Goal: Task Accomplishment & Management: Complete application form

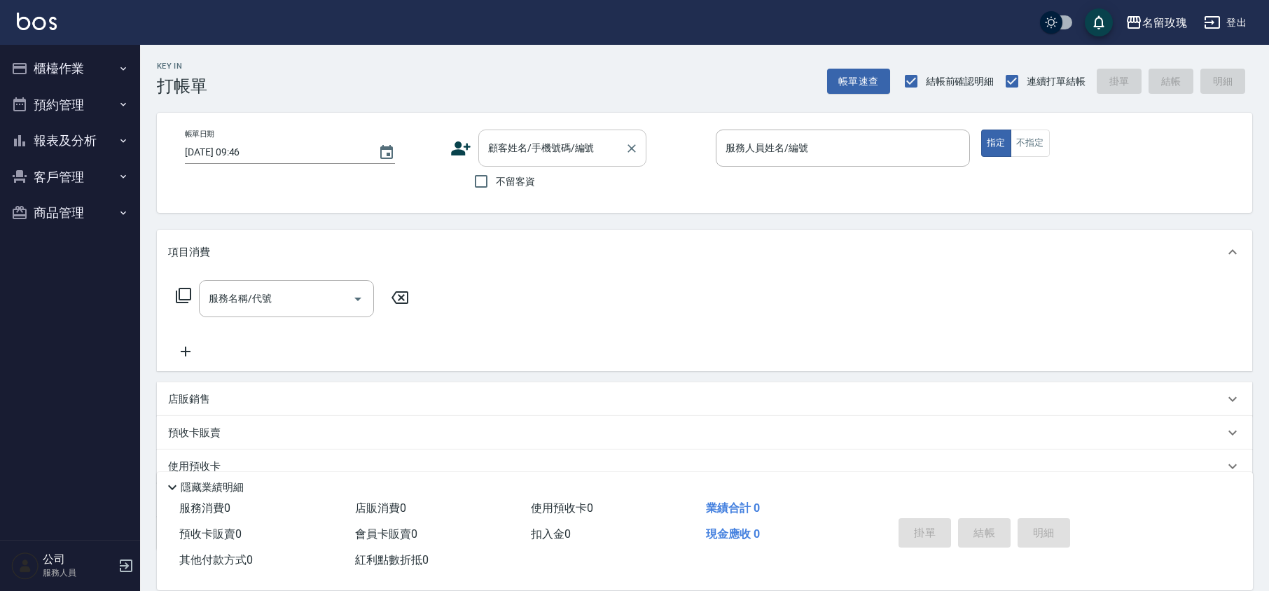
click at [491, 144] on div "顧客姓名/手機號碼/編號 顧客姓名/手機號碼/編號" at bounding box center [562, 148] width 168 height 37
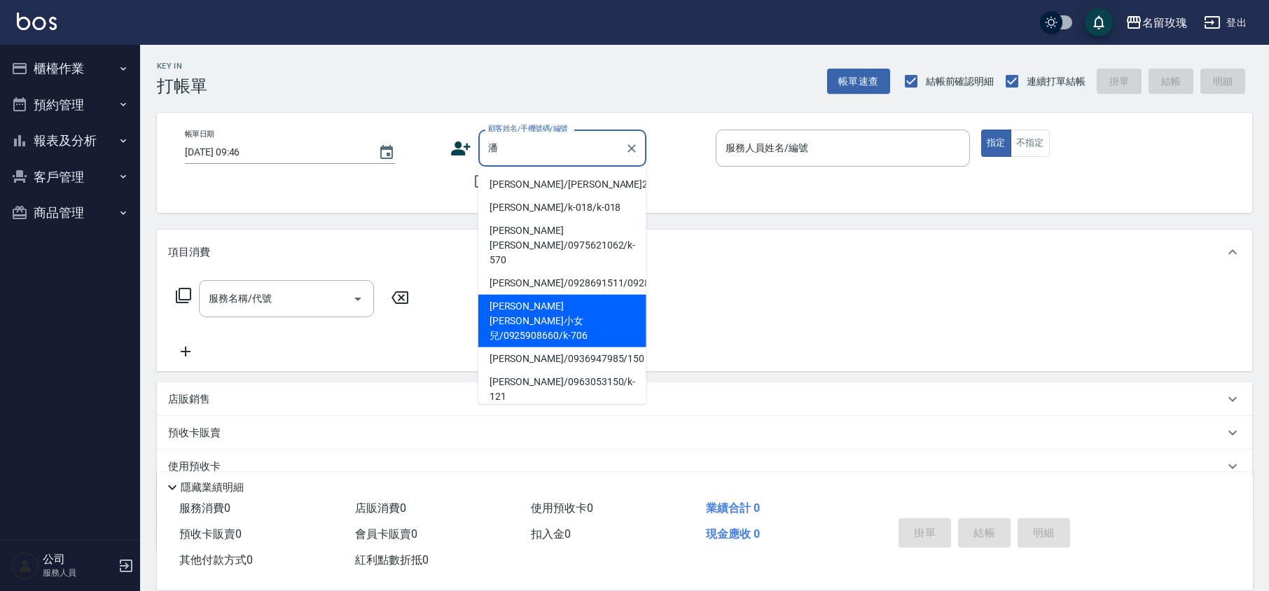
scroll to position [93, 0]
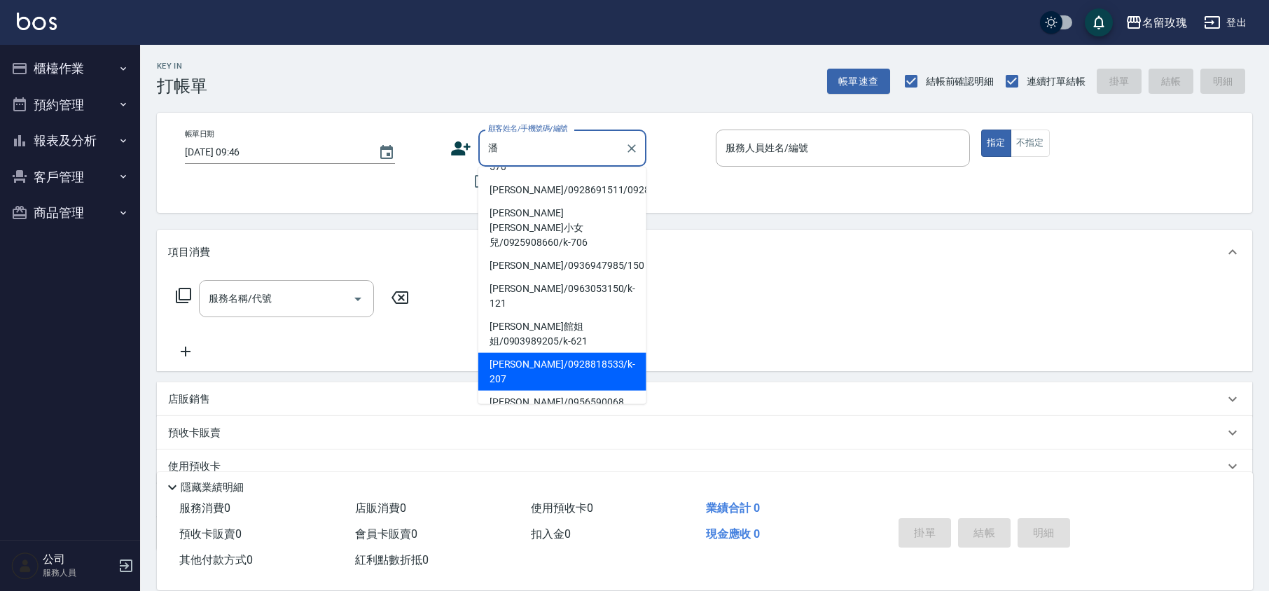
click at [551, 277] on li "[PERSON_NAME]/0936947985/150" at bounding box center [562, 265] width 168 height 23
type input "[PERSON_NAME]/0936947985/150"
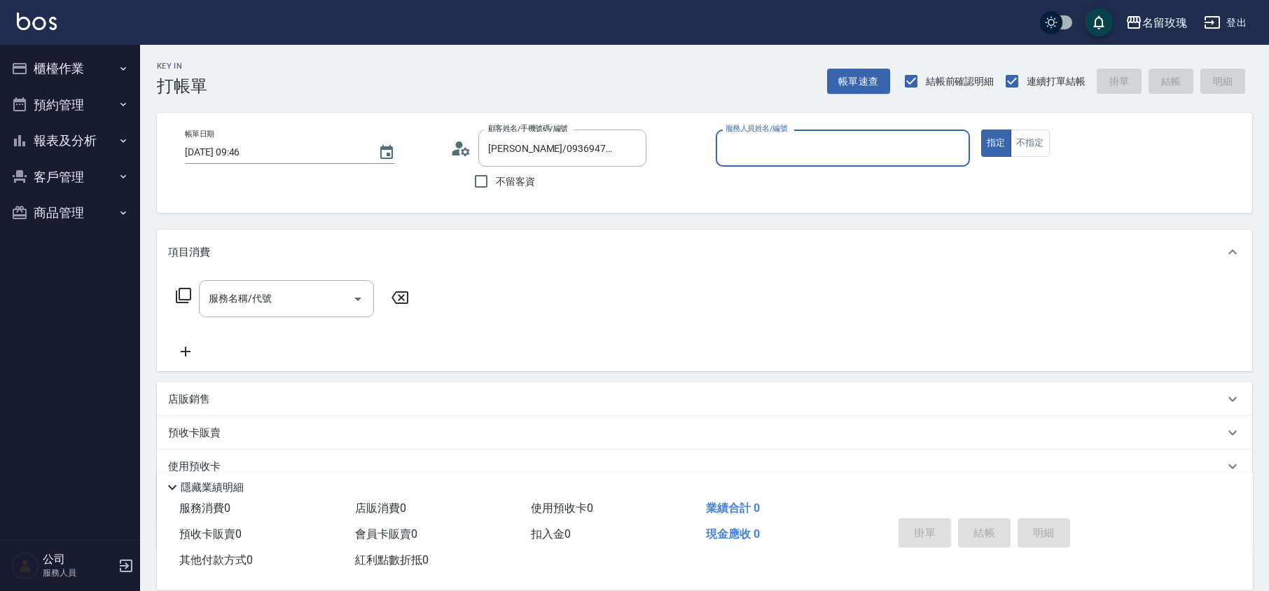
type input "[PERSON_NAME]老師-9"
click at [462, 149] on icon at bounding box center [460, 148] width 21 height 21
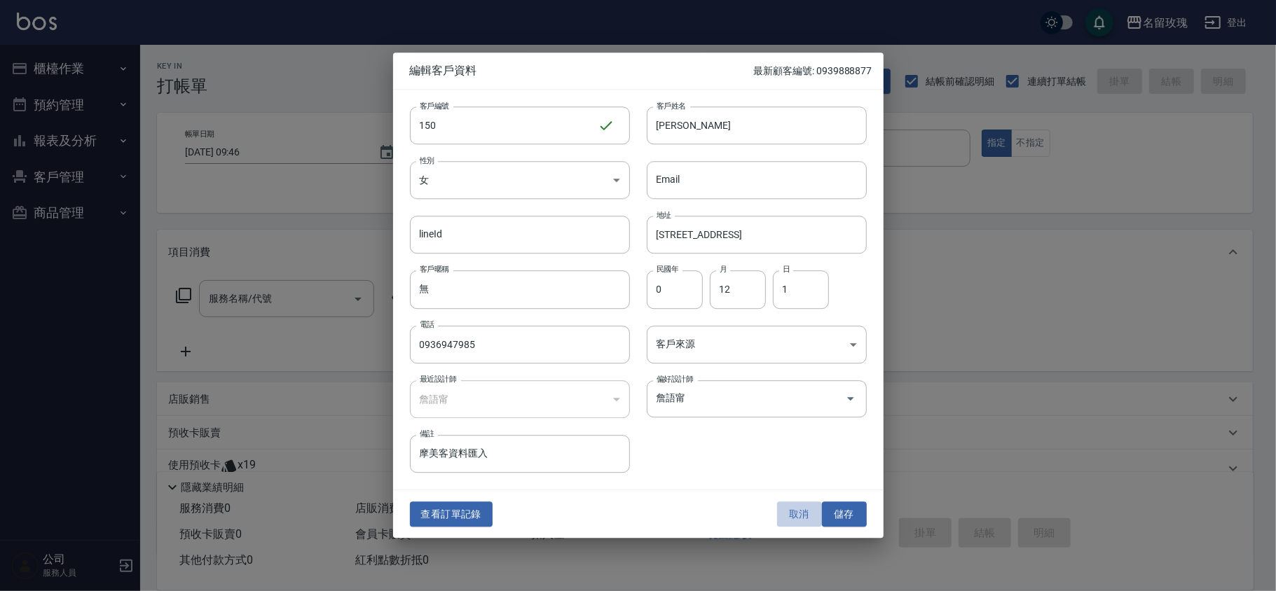
click at [779, 503] on button "取消" at bounding box center [799, 515] width 45 height 26
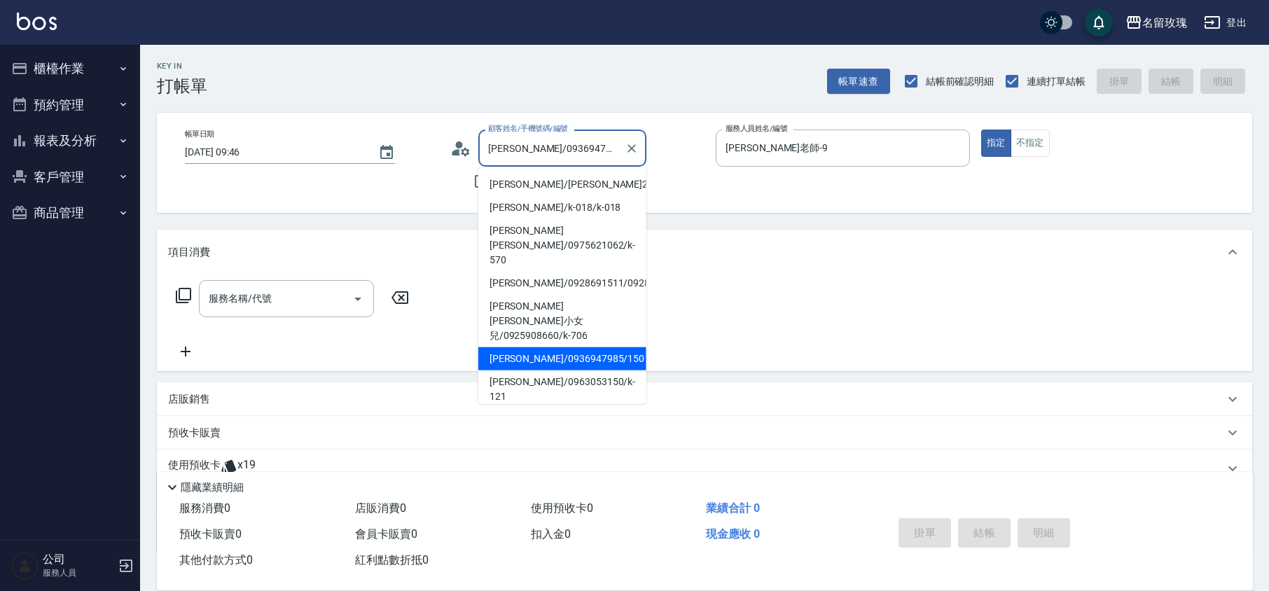
click at [548, 149] on input "[PERSON_NAME]/0936947985/150" at bounding box center [552, 148] width 135 height 25
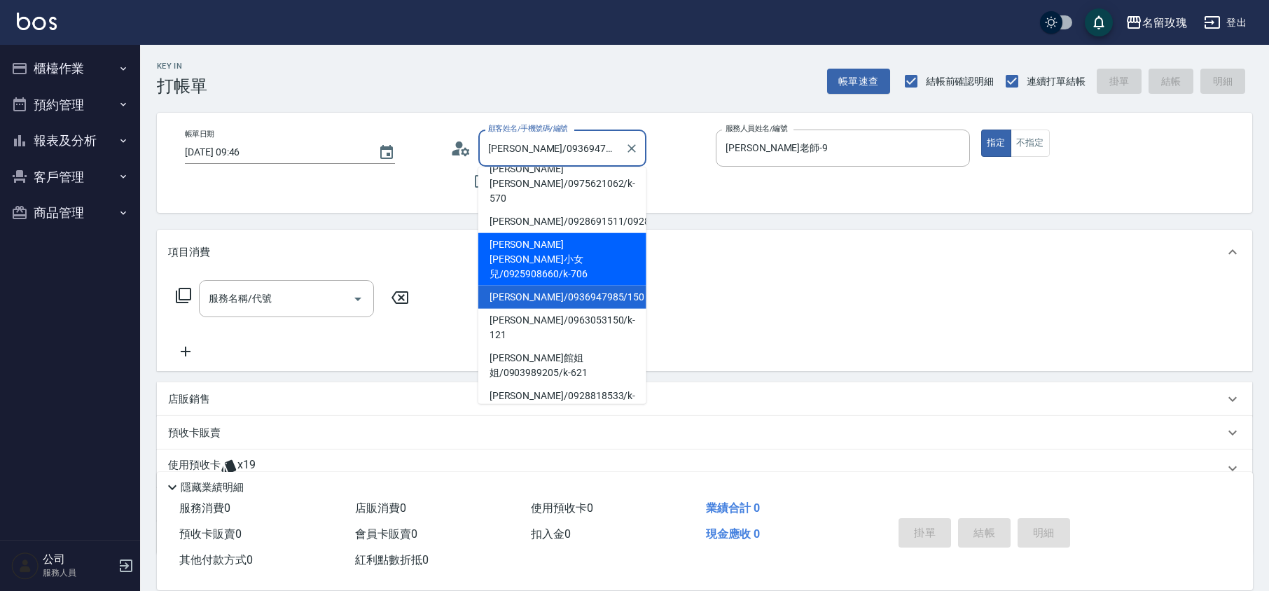
scroll to position [93, 0]
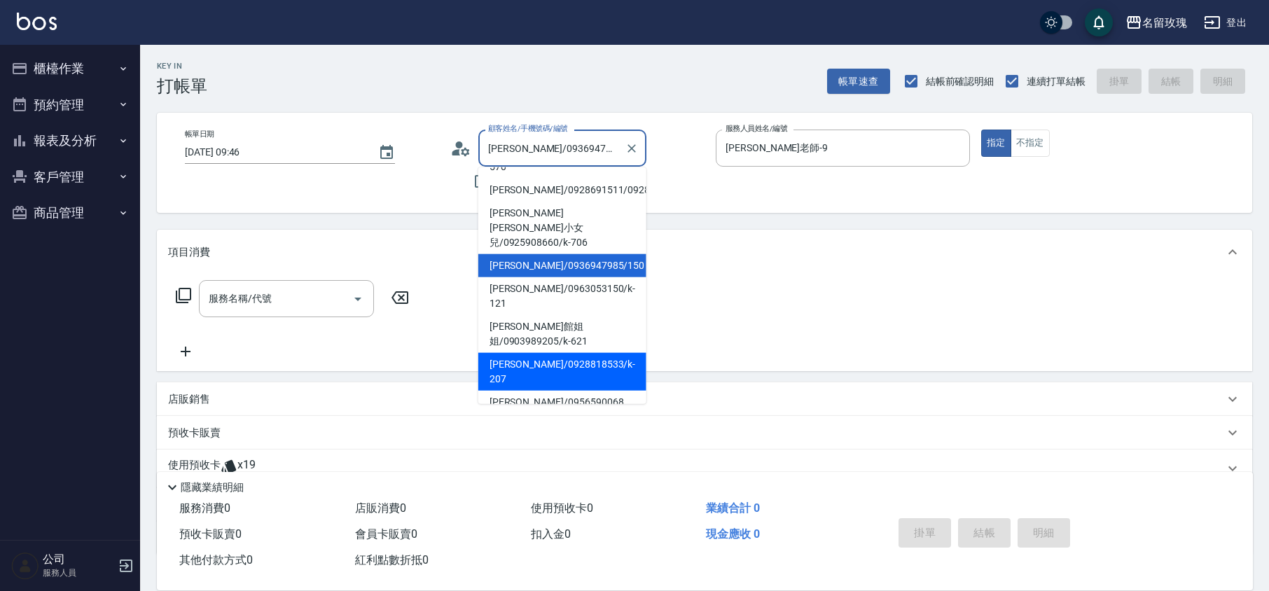
click at [551, 353] on li "[PERSON_NAME]/0928818533/k-207" at bounding box center [562, 372] width 168 height 38
type input "[PERSON_NAME]/0928818533/k-207"
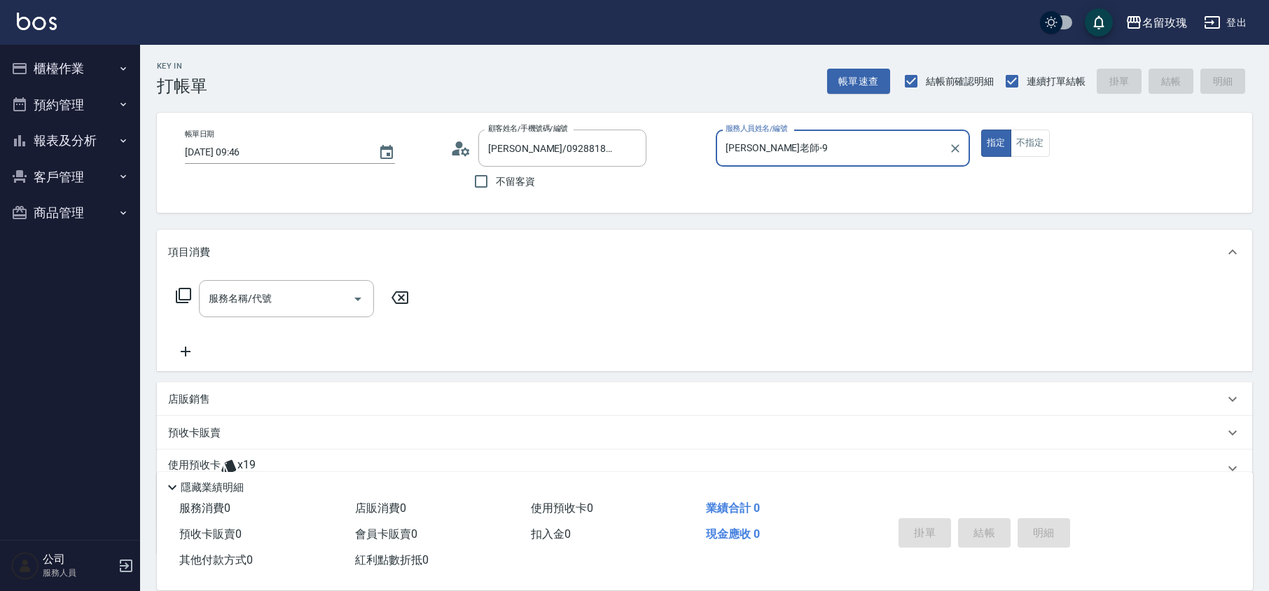
type input "[PERSON_NAME]-5"
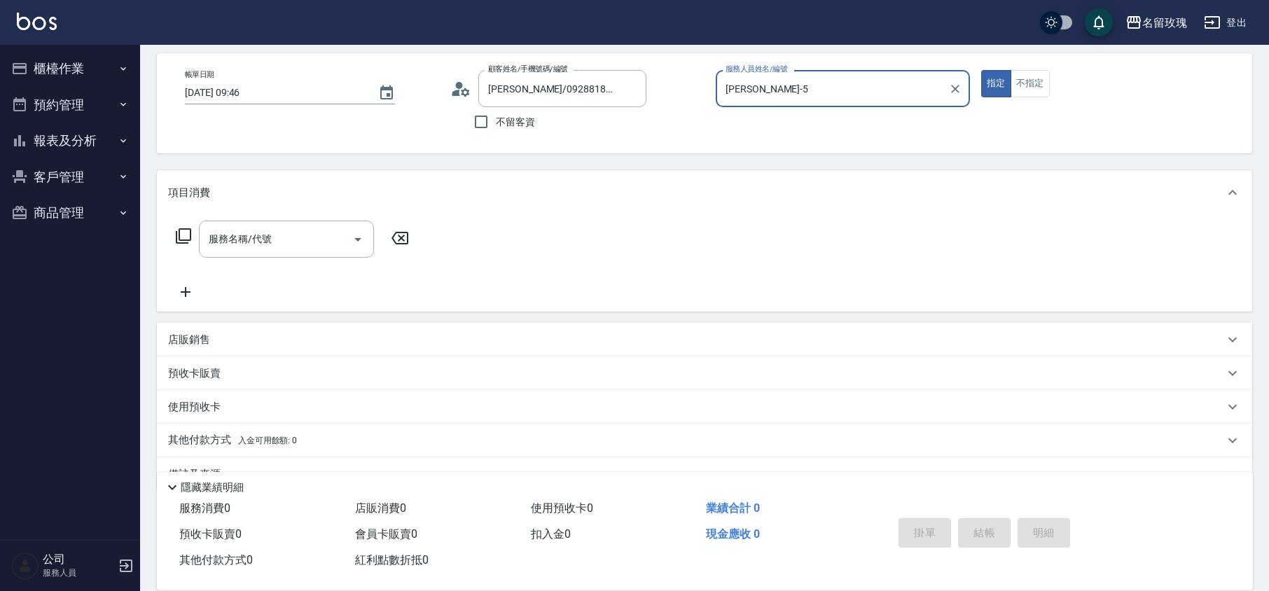
scroll to position [91, 0]
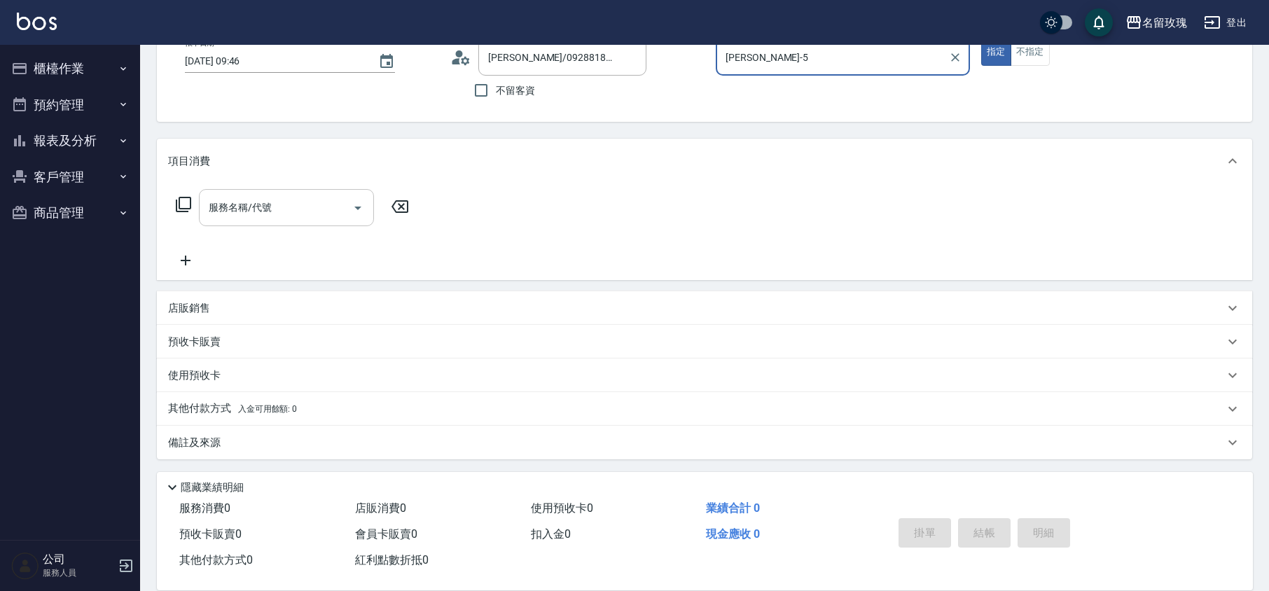
click at [234, 203] on div "服務名稱/代號 服務名稱/代號" at bounding box center [286, 207] width 175 height 37
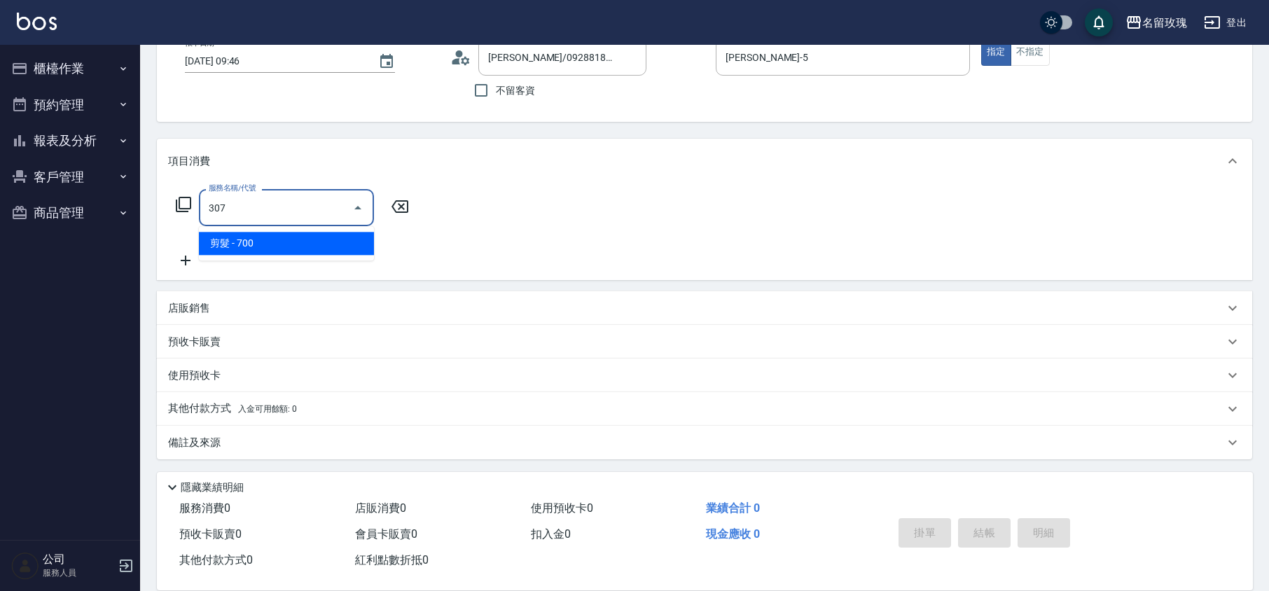
type input "剪髮(307)"
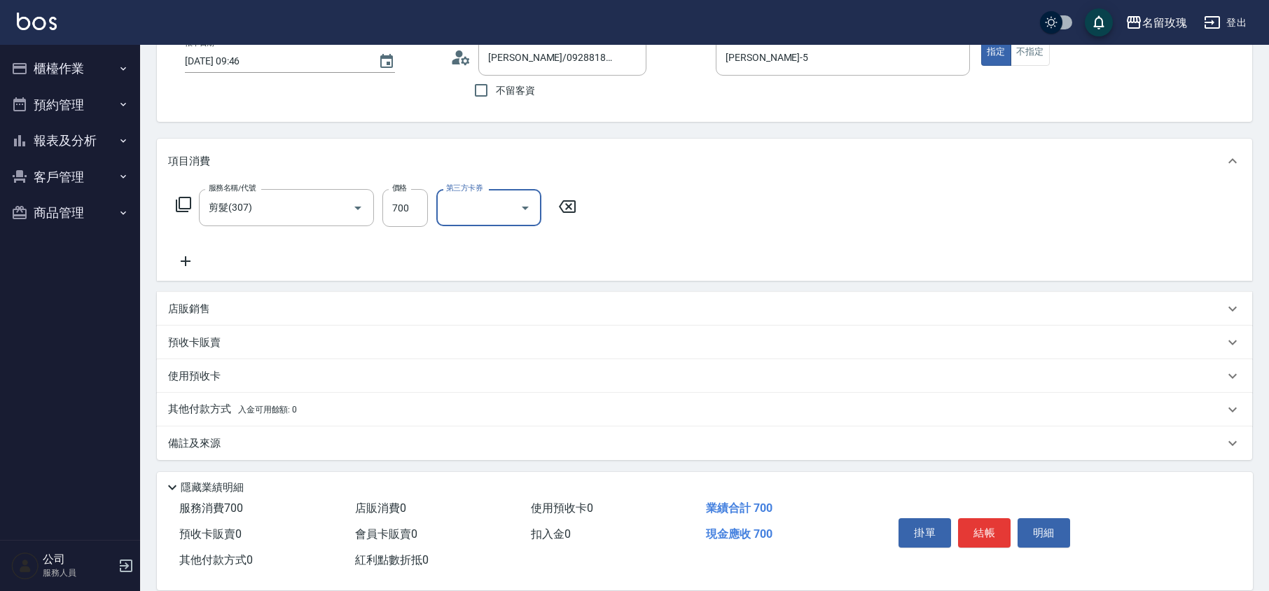
drag, startPoint x: 206, startPoint y: 430, endPoint x: 202, endPoint y: 441, distance: 11.7
click at [205, 430] on div "備註及來源" at bounding box center [705, 444] width 1096 height 34
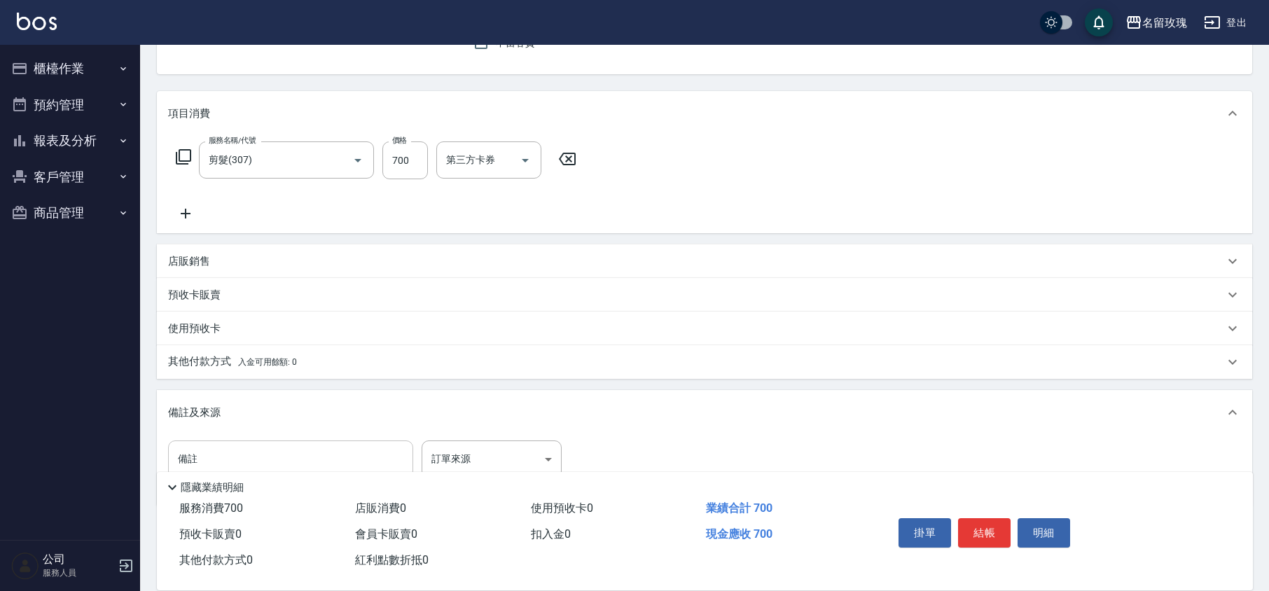
scroll to position [186, 0]
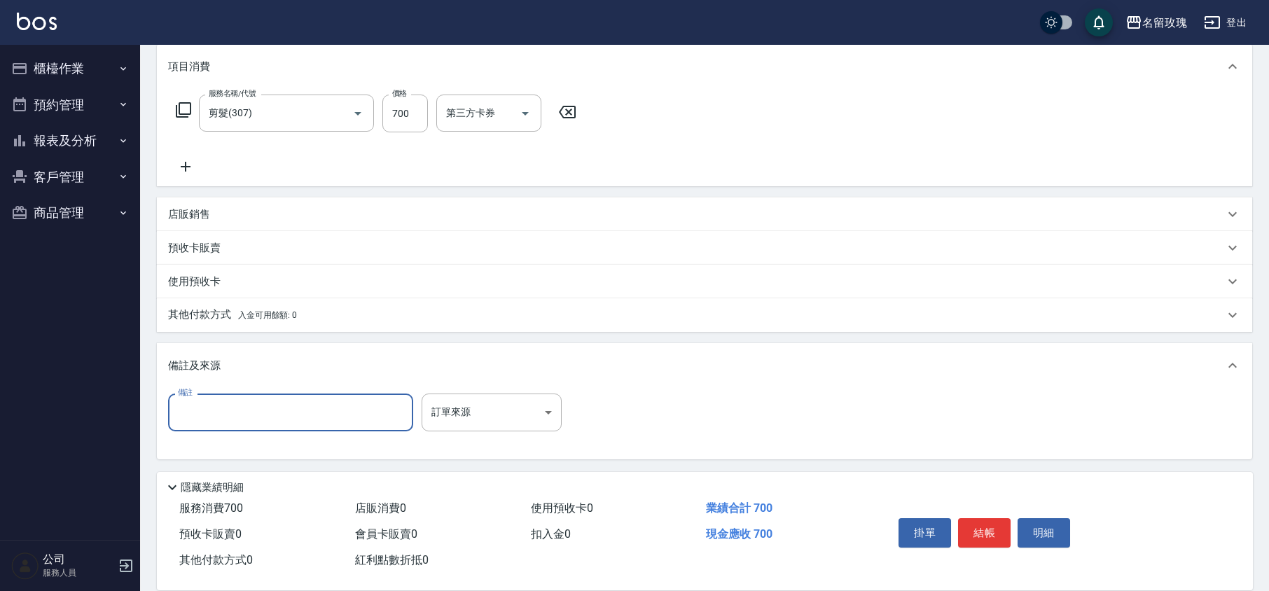
click at [200, 418] on input "備註" at bounding box center [290, 413] width 245 height 38
type input "孫子 孫女"
type input "[DATE] 10:28"
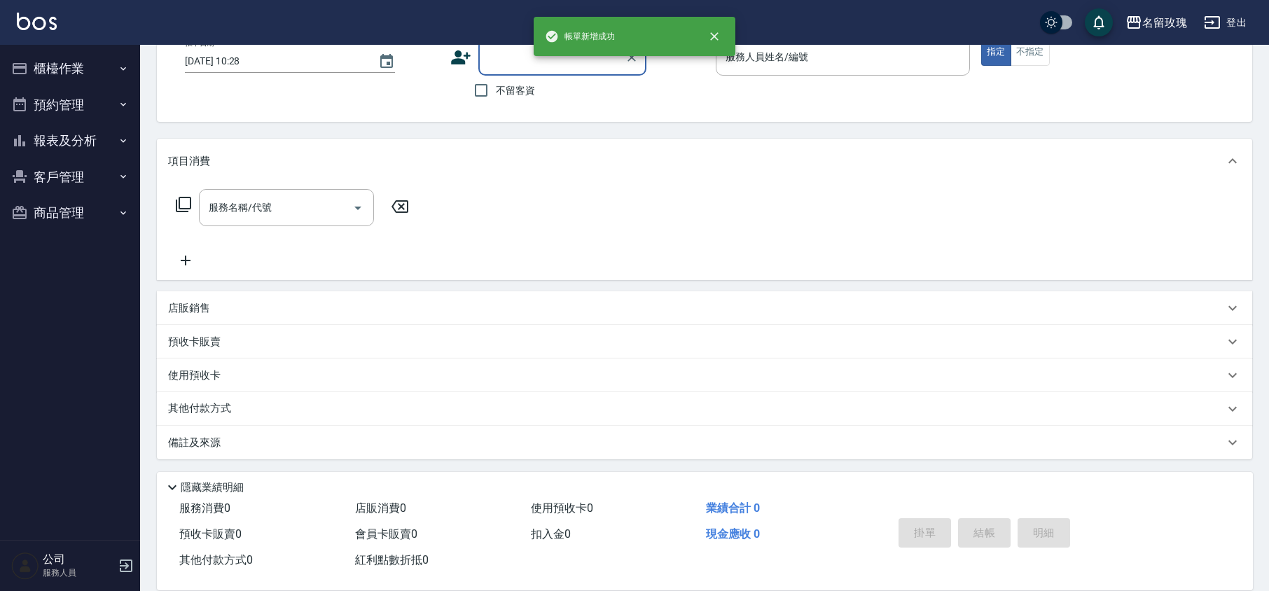
scroll to position [0, 0]
